Goal: Task Accomplishment & Management: Manage account settings

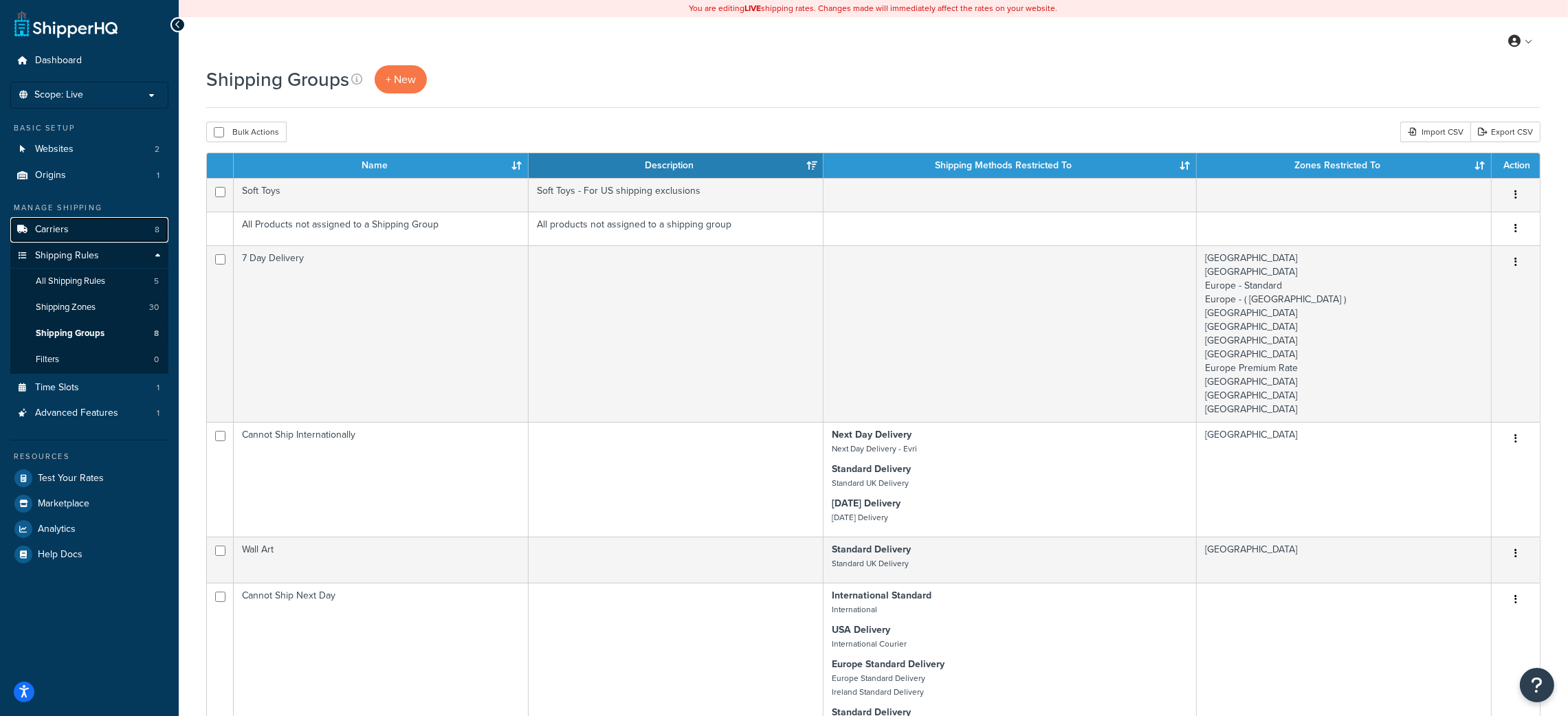
click at [73, 225] on link "Carriers 8" at bounding box center [90, 229] width 158 height 25
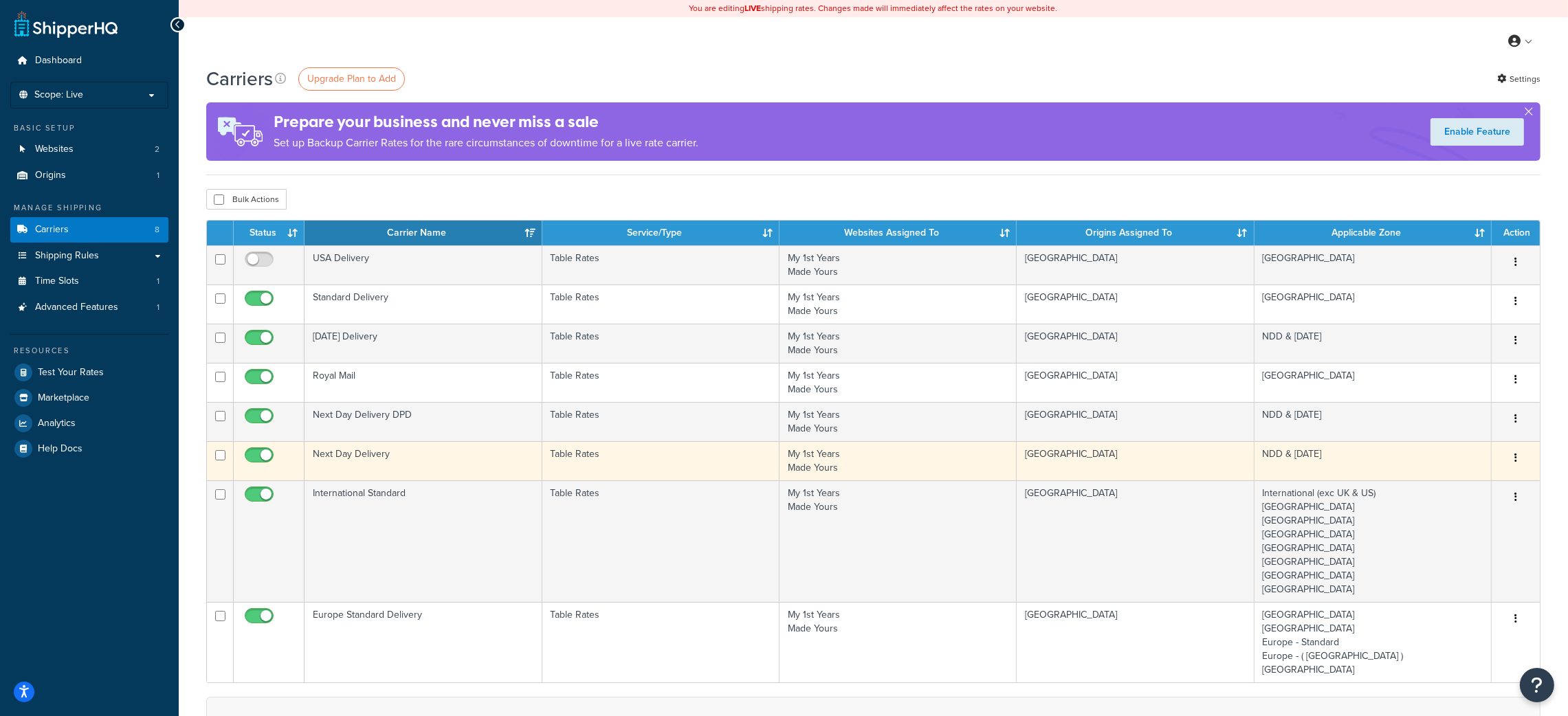
click at [374, 451] on td "Next Day Delivery" at bounding box center [423, 461] width 237 height 40
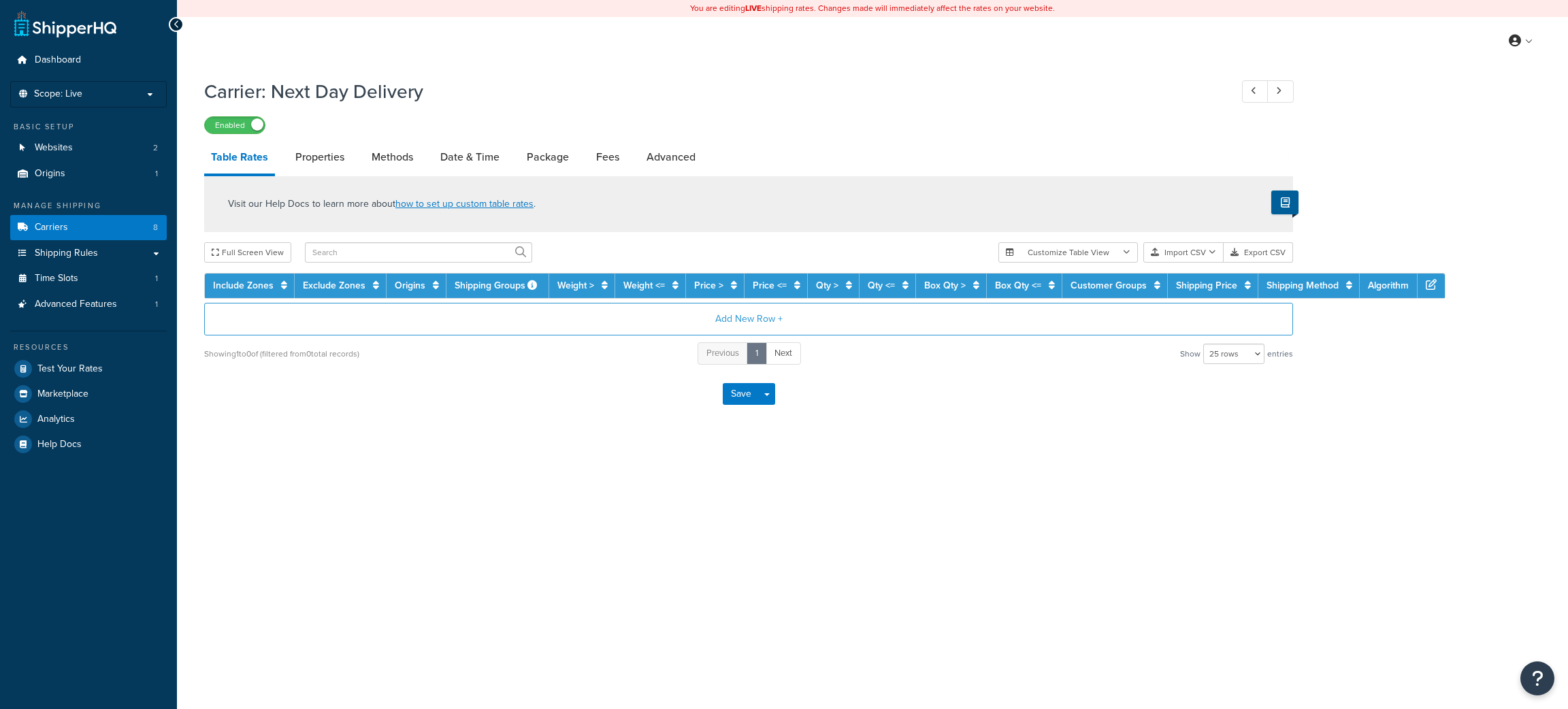
select select "25"
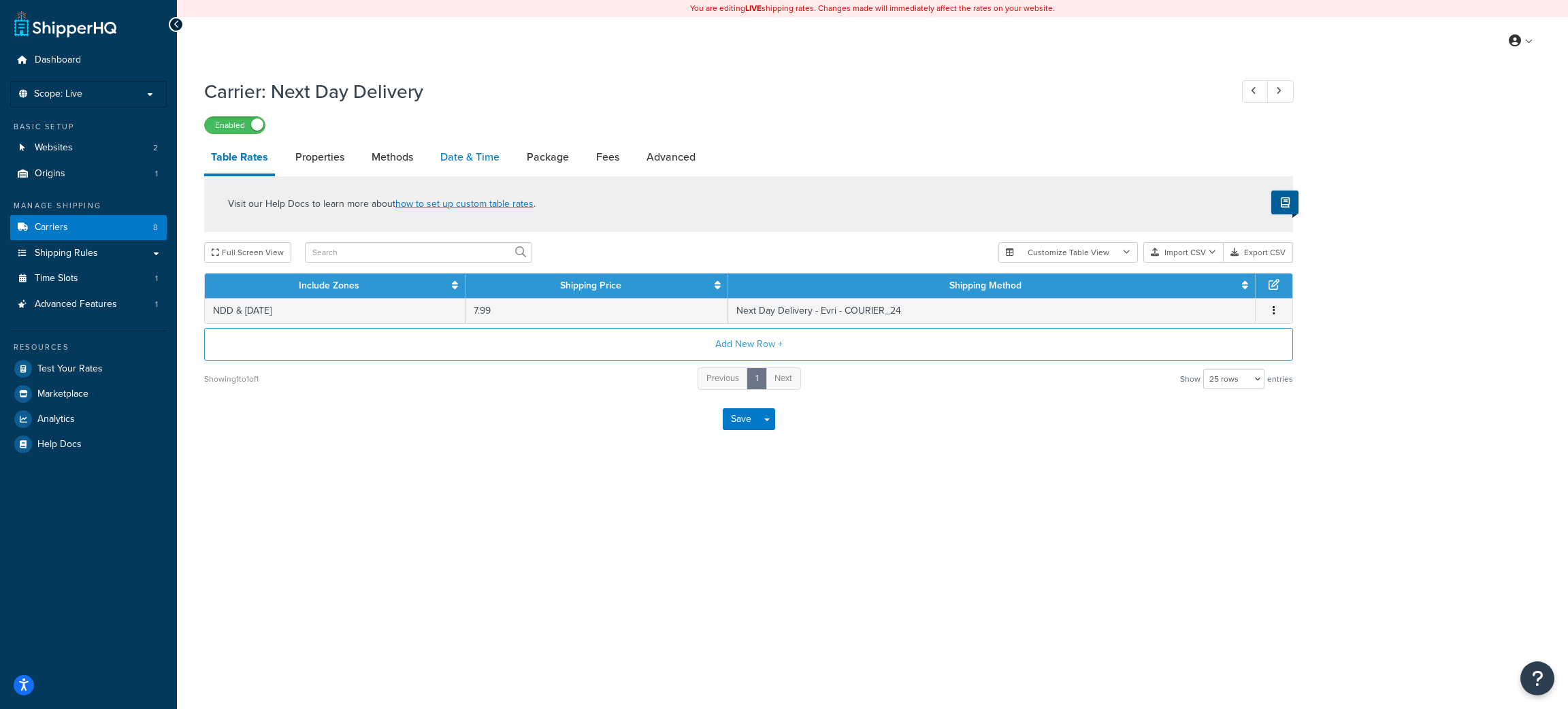
click at [460, 149] on link "Date & Time" at bounding box center [470, 157] width 73 height 33
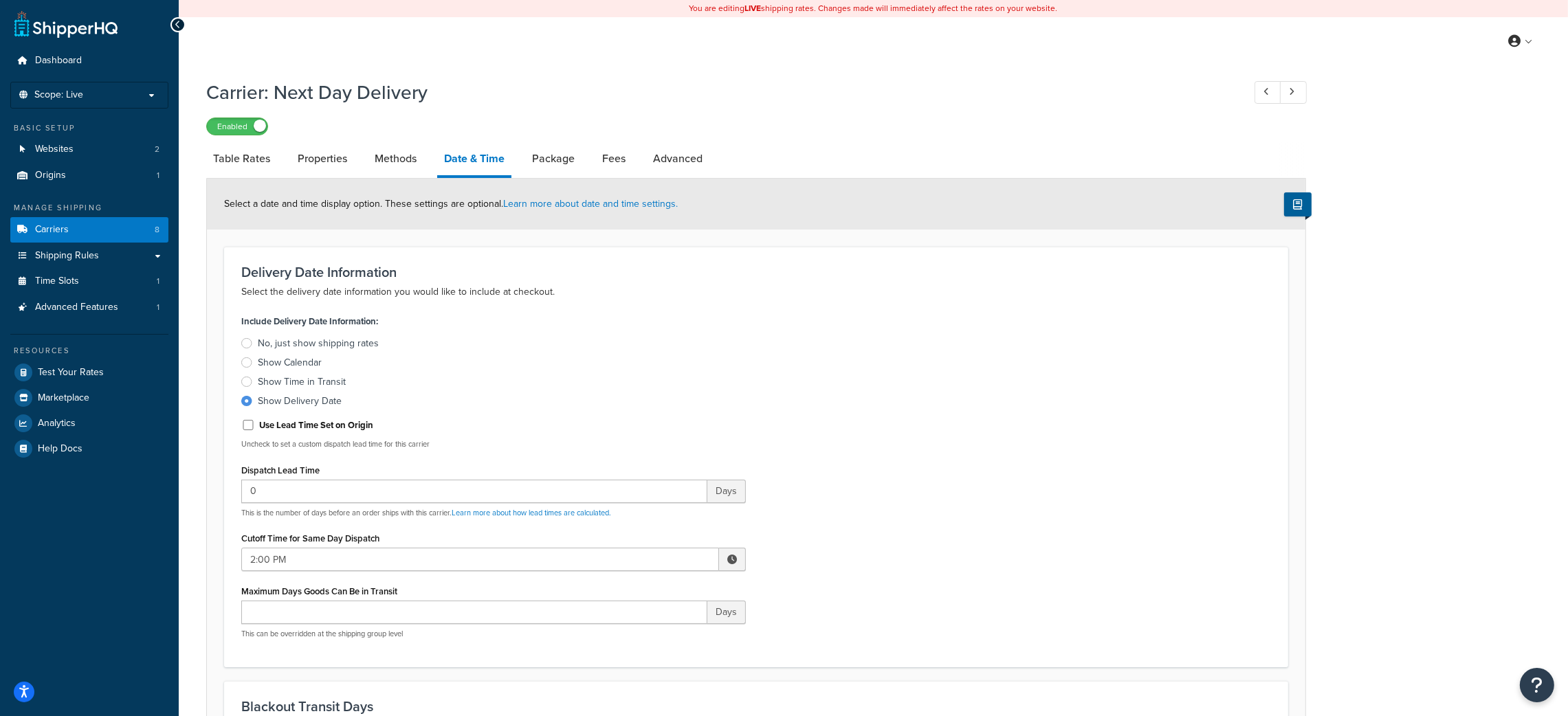
click at [735, 552] on span at bounding box center [732, 559] width 26 height 24
click at [634, 591] on span "▲" at bounding box center [630, 590] width 27 height 27
type input "4:00 PM"
click at [1149, 486] on div "Include Delivery Date Information: No, just show shipping rates Show Calendar S…" at bounding box center [756, 480] width 1050 height 338
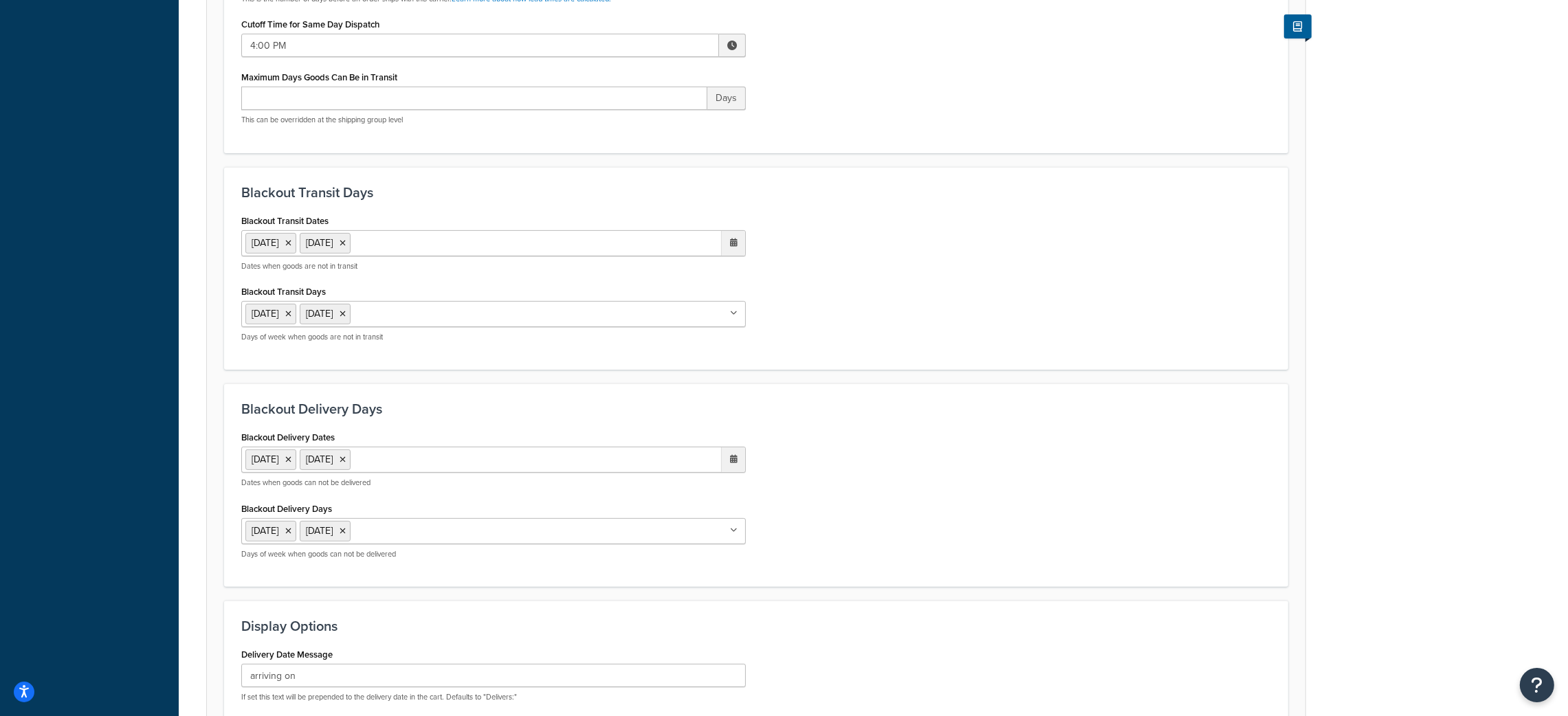
scroll to position [792, 0]
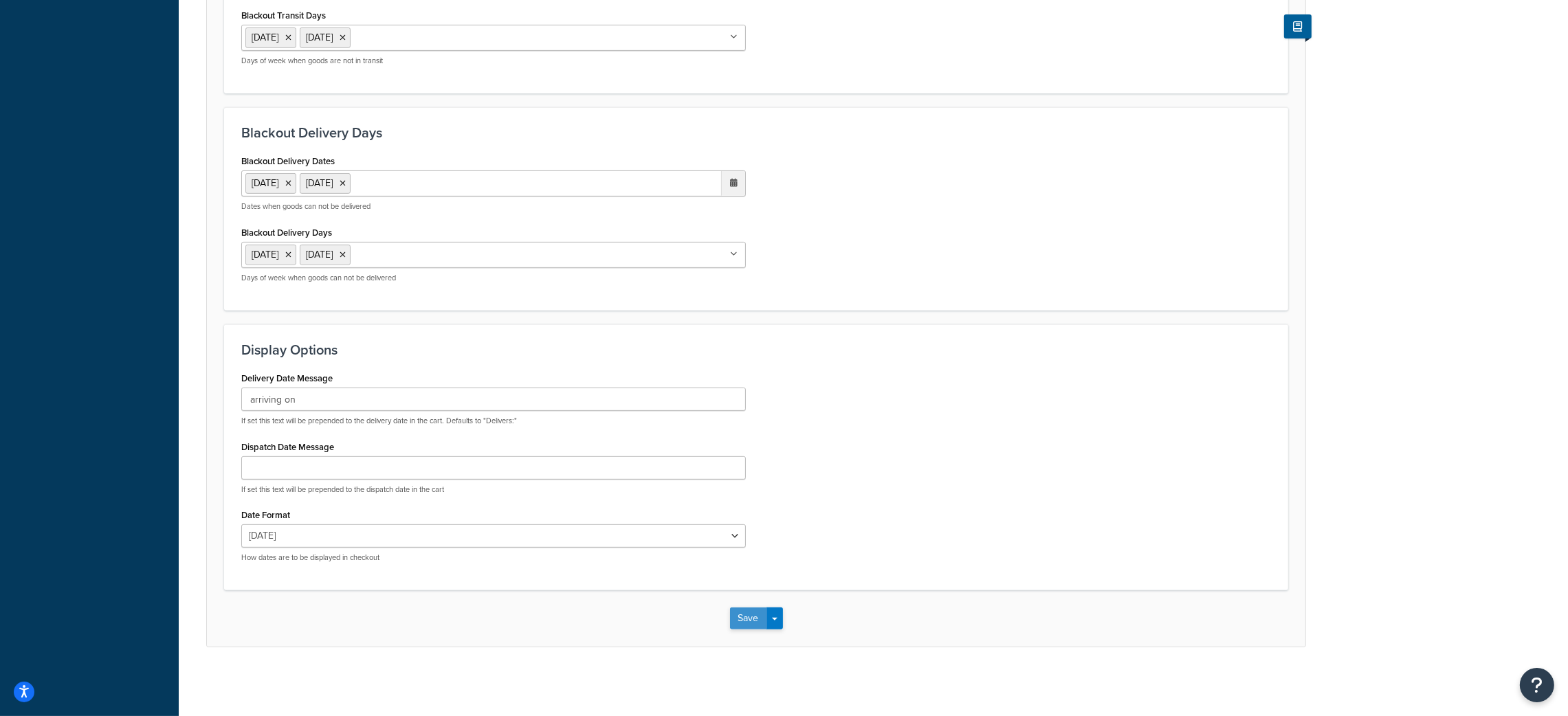
click at [749, 617] on button "Save" at bounding box center [748, 618] width 37 height 22
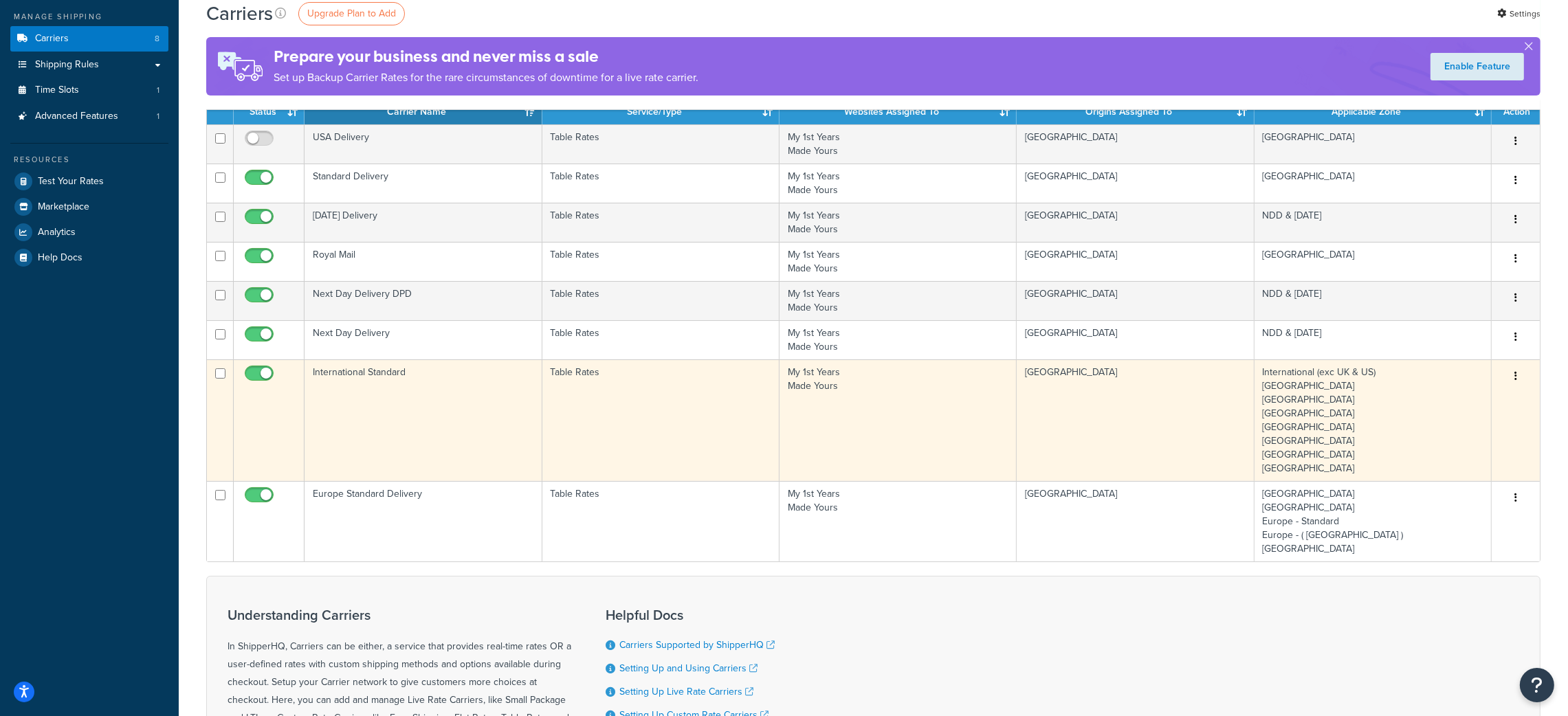
scroll to position [103, 0]
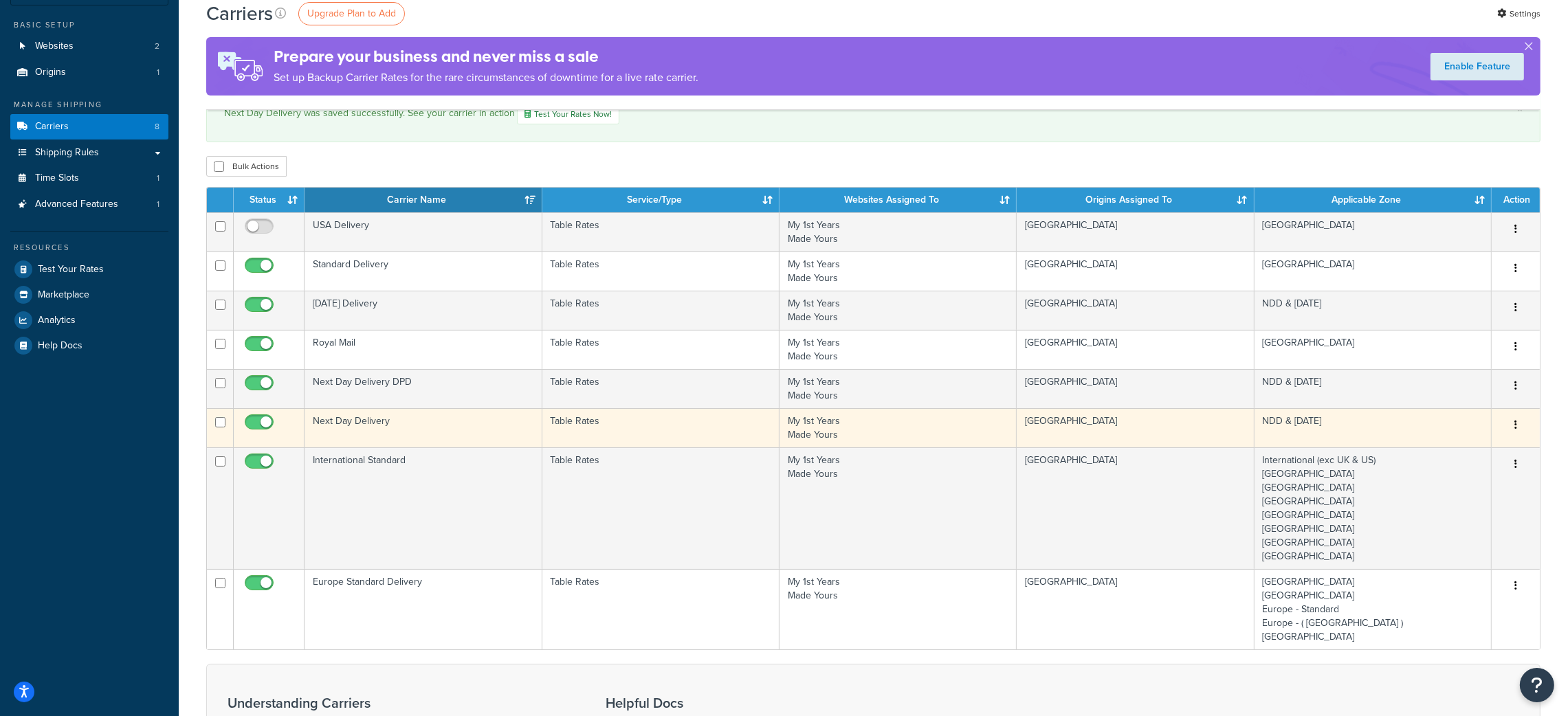
click at [381, 423] on td "Next Day Delivery" at bounding box center [423, 428] width 237 height 40
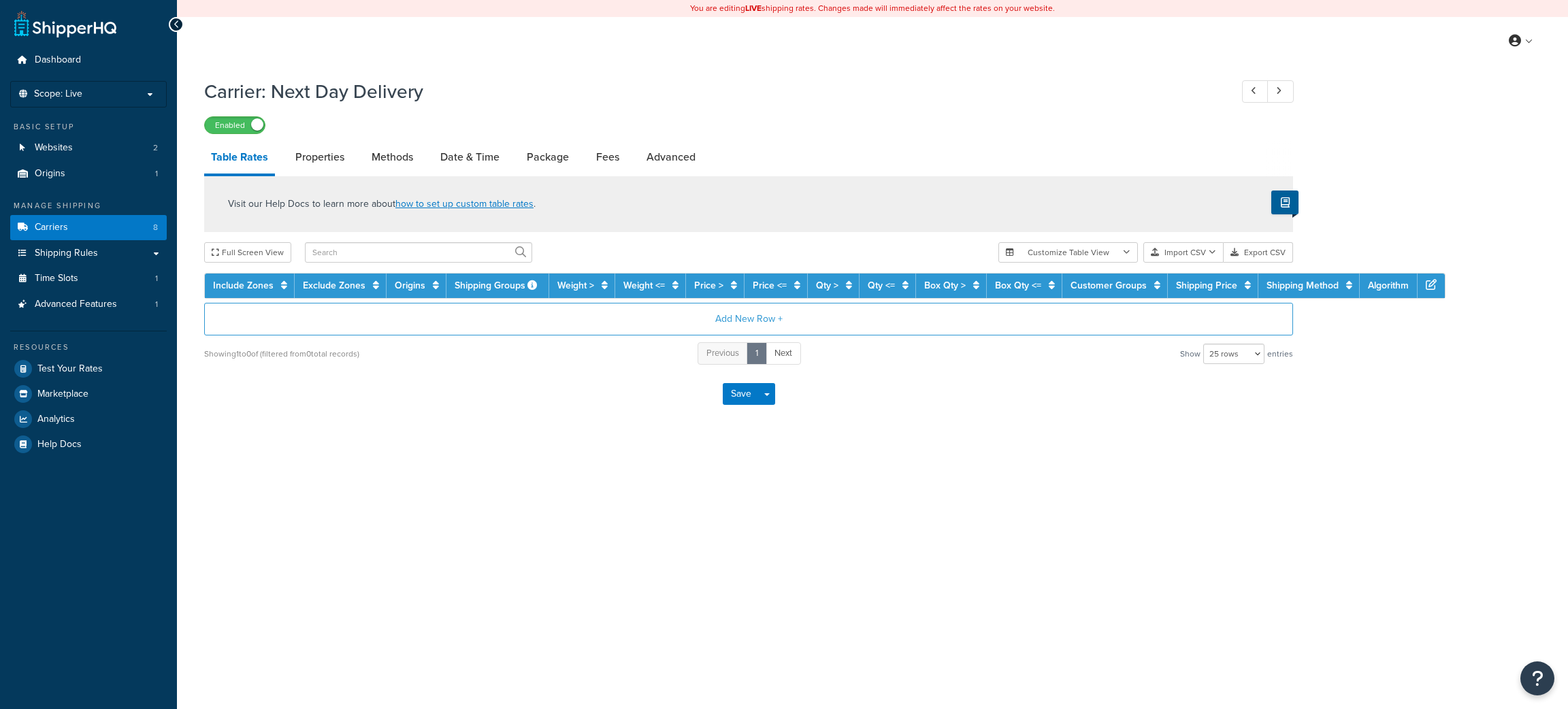
select select "25"
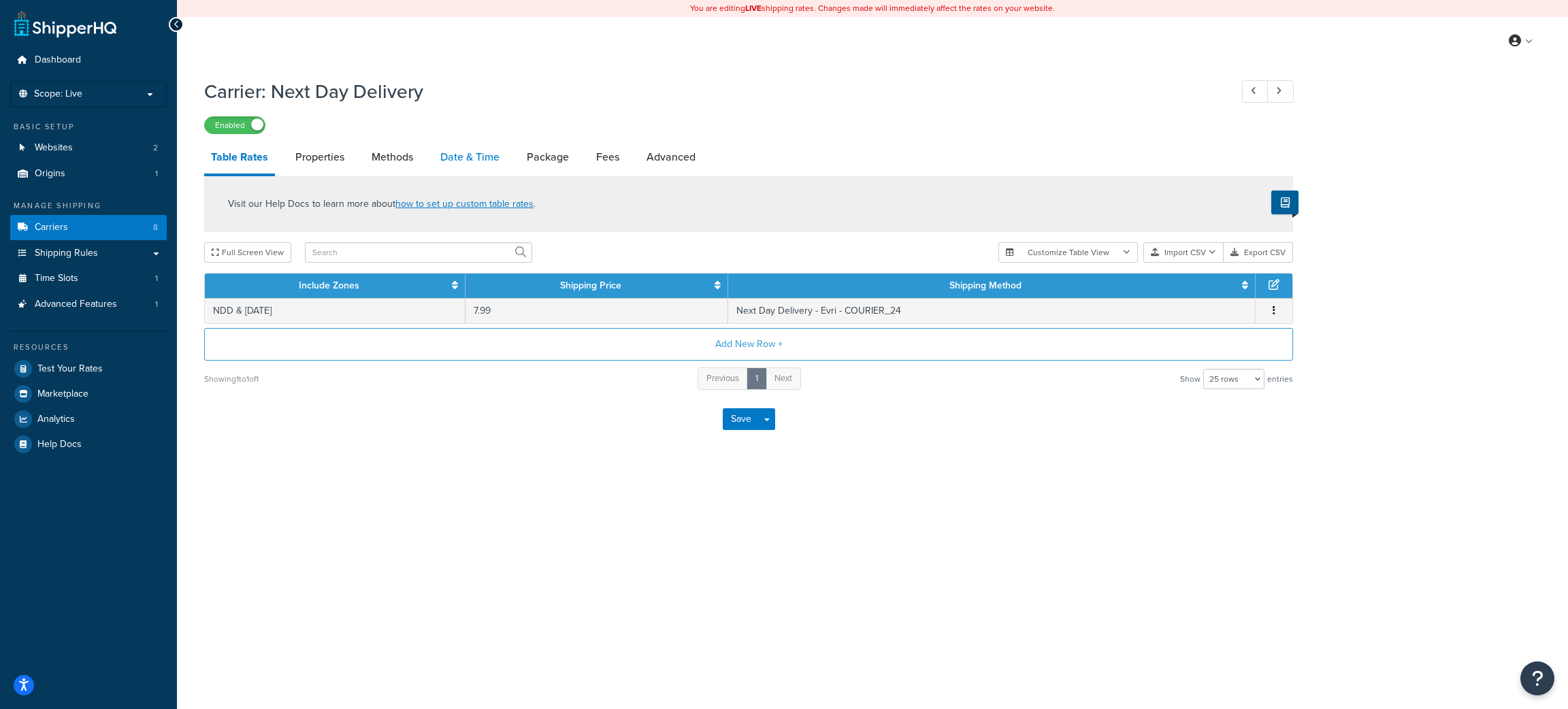
click at [450, 159] on link "Date & Time" at bounding box center [470, 157] width 73 height 33
